Goal: Task Accomplishment & Management: Use online tool/utility

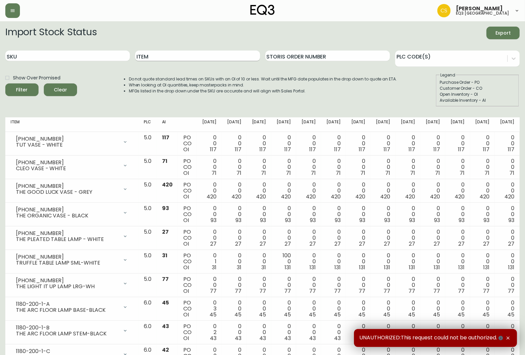
click at [184, 55] on input "Item" at bounding box center [197, 55] width 125 height 11
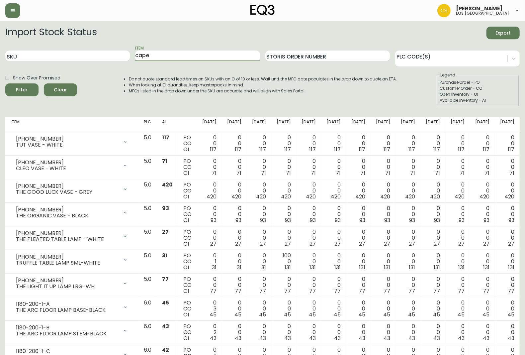
type input "cape"
click at [5, 83] on button "Filter" at bounding box center [21, 89] width 33 height 13
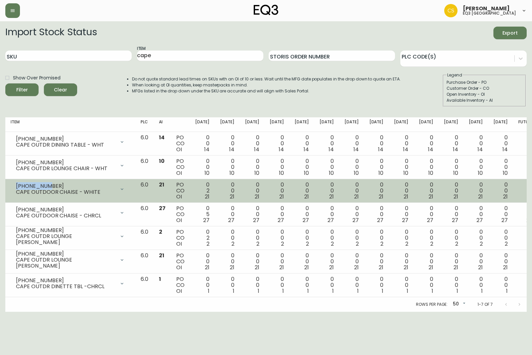
drag, startPoint x: 47, startPoint y: 185, endPoint x: 13, endPoint y: 185, distance: 33.9
click at [13, 185] on div "[PHONE_NUMBER] CAPE OUTDOOR CHAISE - WHITE" at bounding box center [70, 189] width 119 height 15
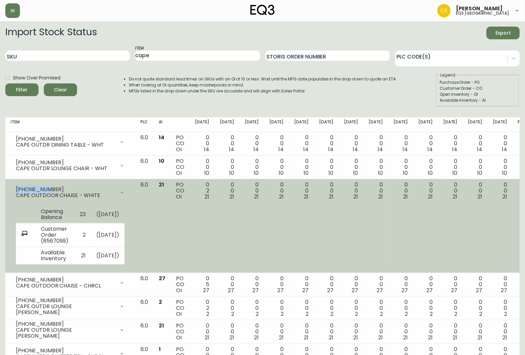
copy div "[PHONE_NUMBER]"
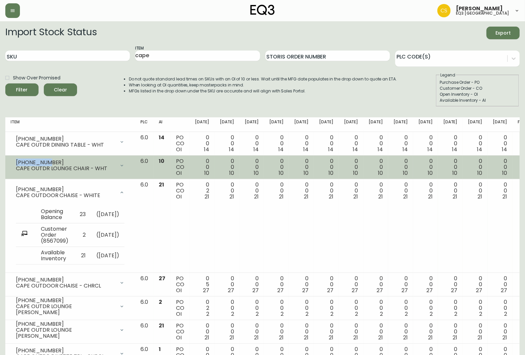
drag, startPoint x: 50, startPoint y: 160, endPoint x: 9, endPoint y: 163, distance: 41.3
click at [9, 163] on td "[PHONE_NUMBER] CAPE OUTDR LOUNGE CHAIR - WHT Opening Balance 10 ( [DATE] ) Avai…" at bounding box center [70, 167] width 130 height 24
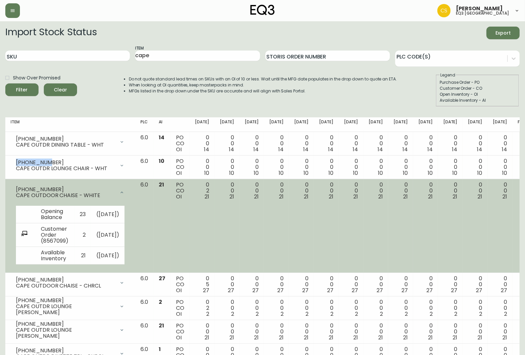
copy div "[PHONE_NUMBER]"
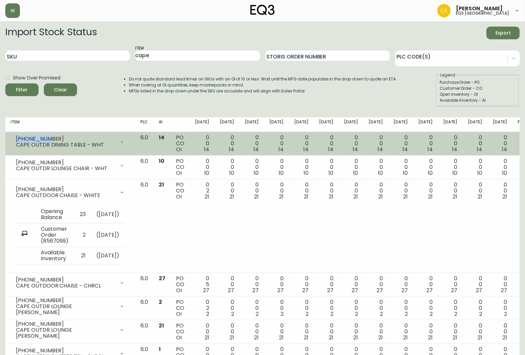
drag, startPoint x: 48, startPoint y: 136, endPoint x: 13, endPoint y: 137, distance: 34.9
click at [13, 137] on div "[PHONE_NUMBER] CAPE OUTDR DINING TABLE - WHT" at bounding box center [70, 142] width 119 height 15
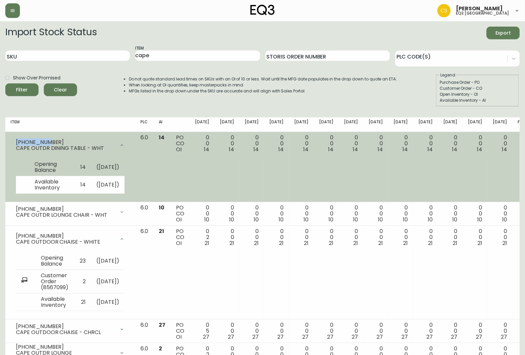
copy div "[PHONE_NUMBER]"
